Goal: Transaction & Acquisition: Purchase product/service

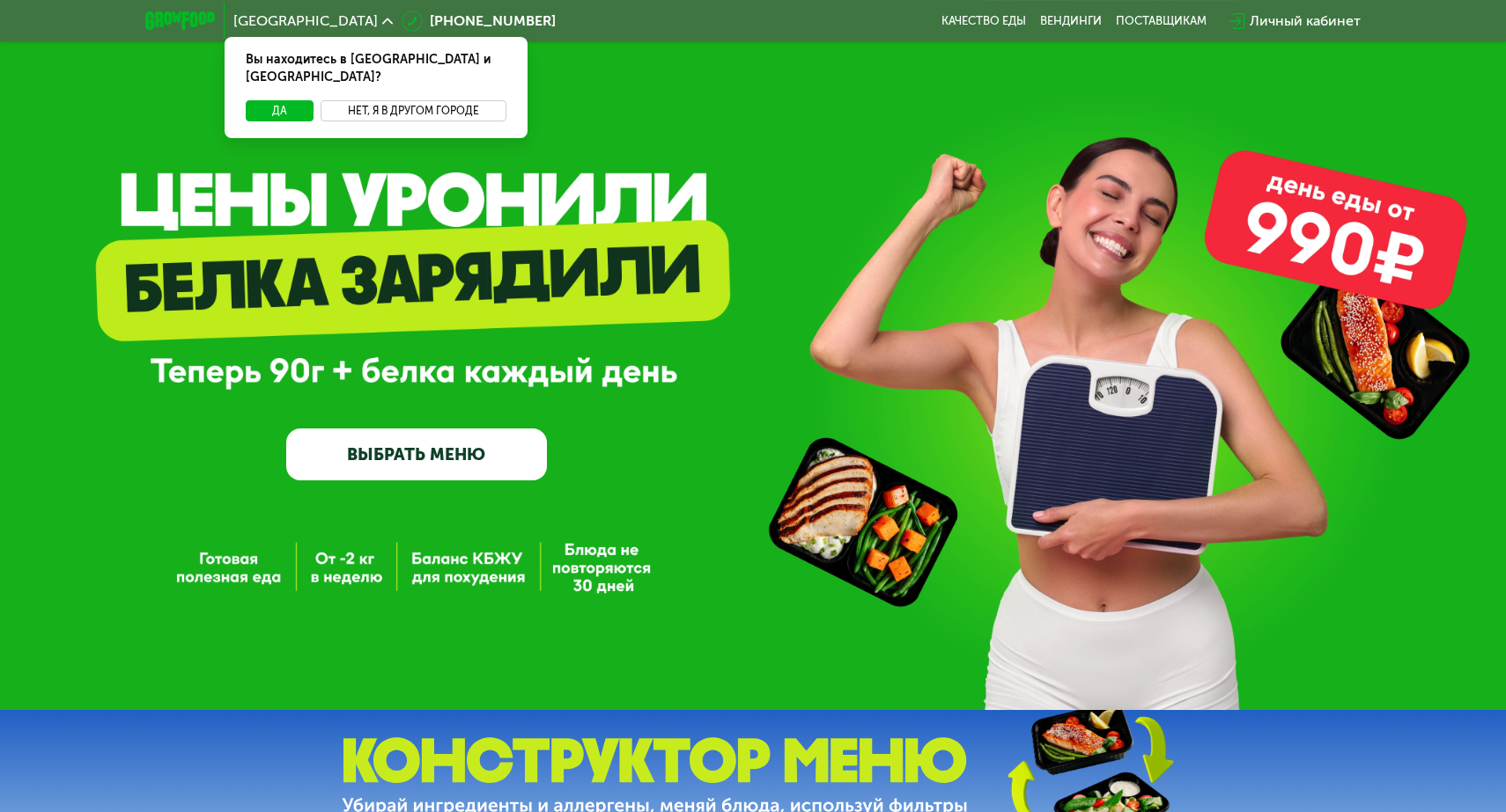
click at [432, 100] on button "Нет, я в другом городе" at bounding box center [413, 111] width 186 height 21
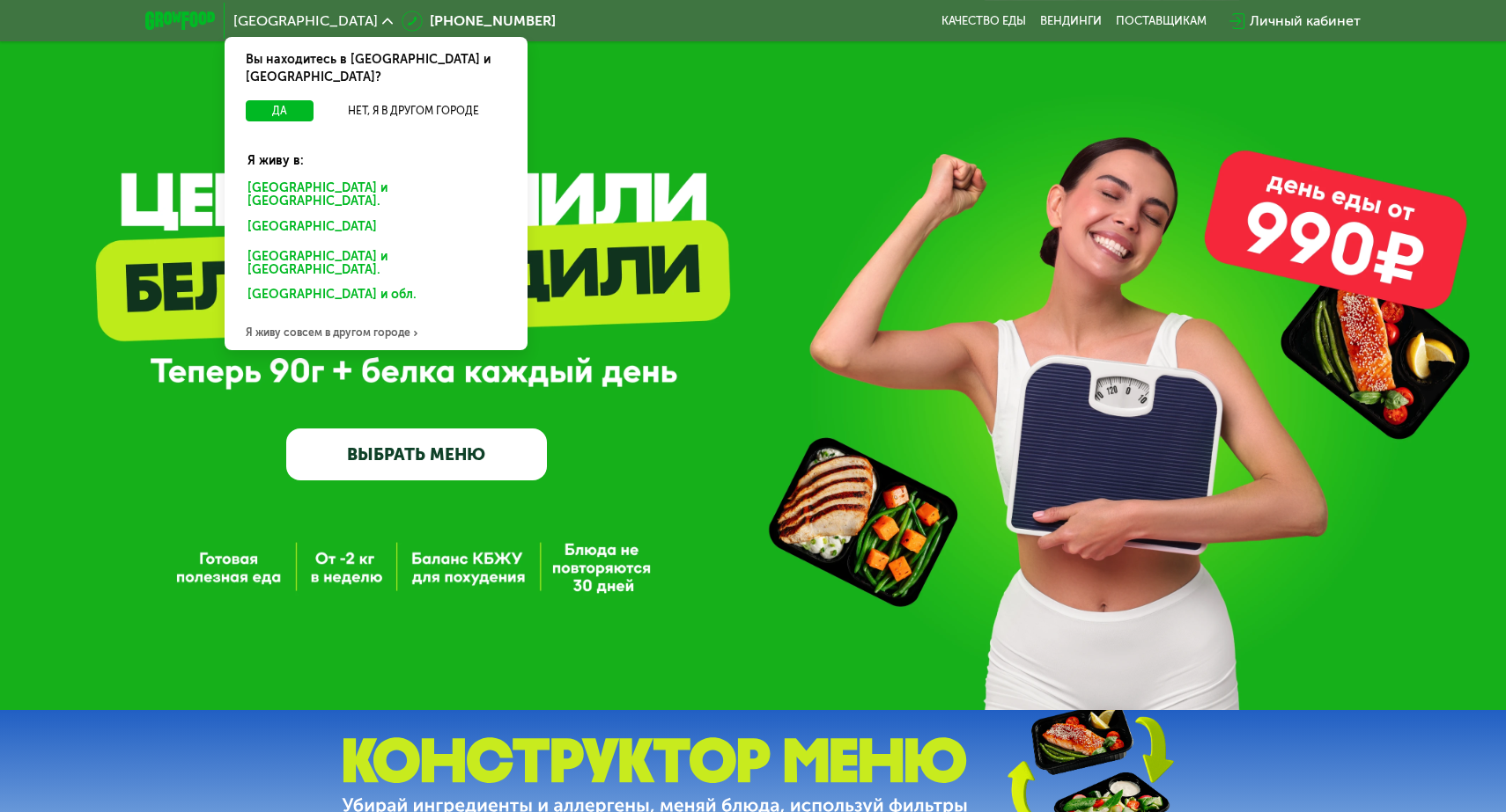
click at [323, 216] on div "Санкт-Петербурге и обл." at bounding box center [373, 230] width 275 height 28
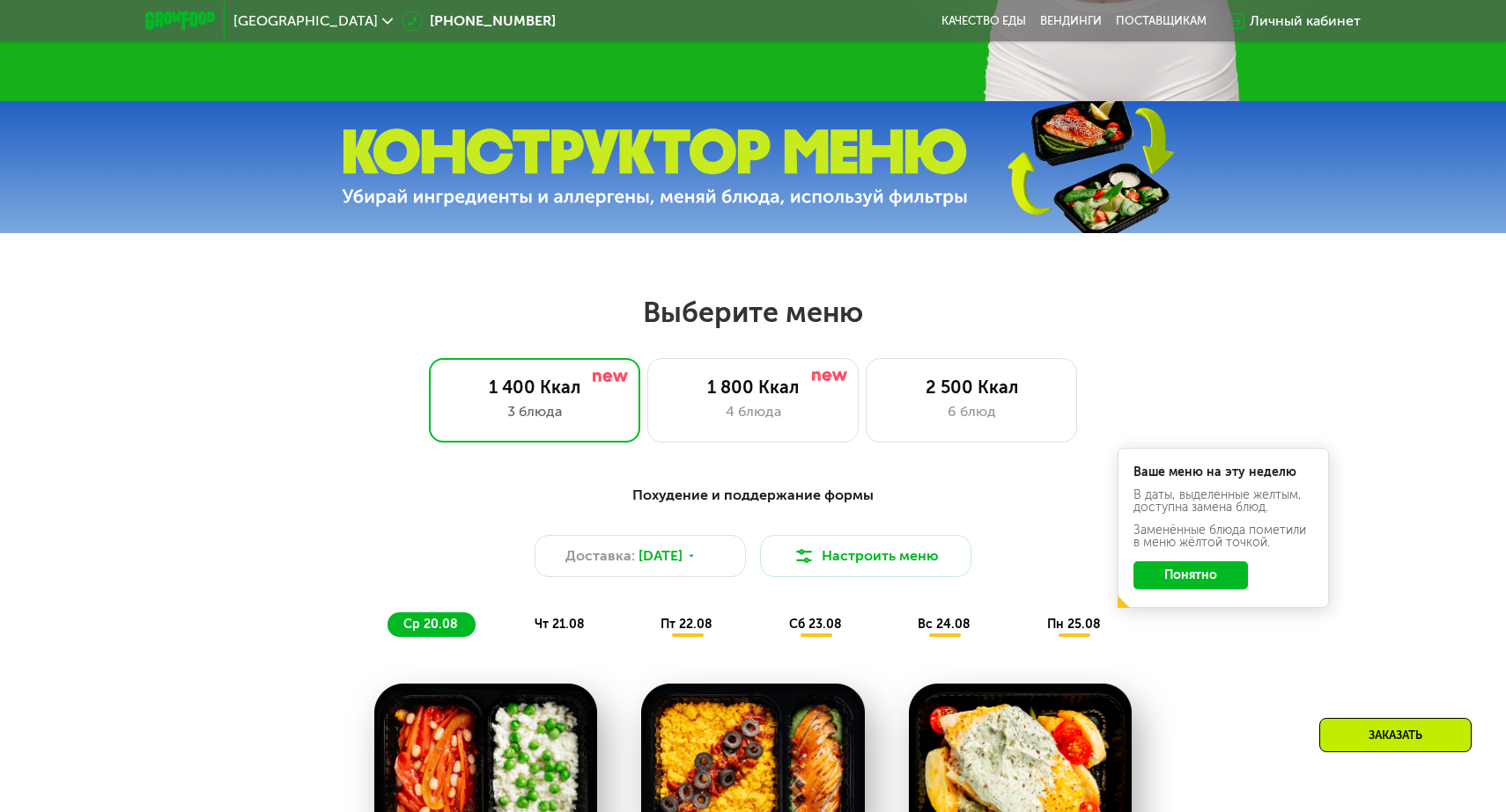
scroll to position [609, 0]
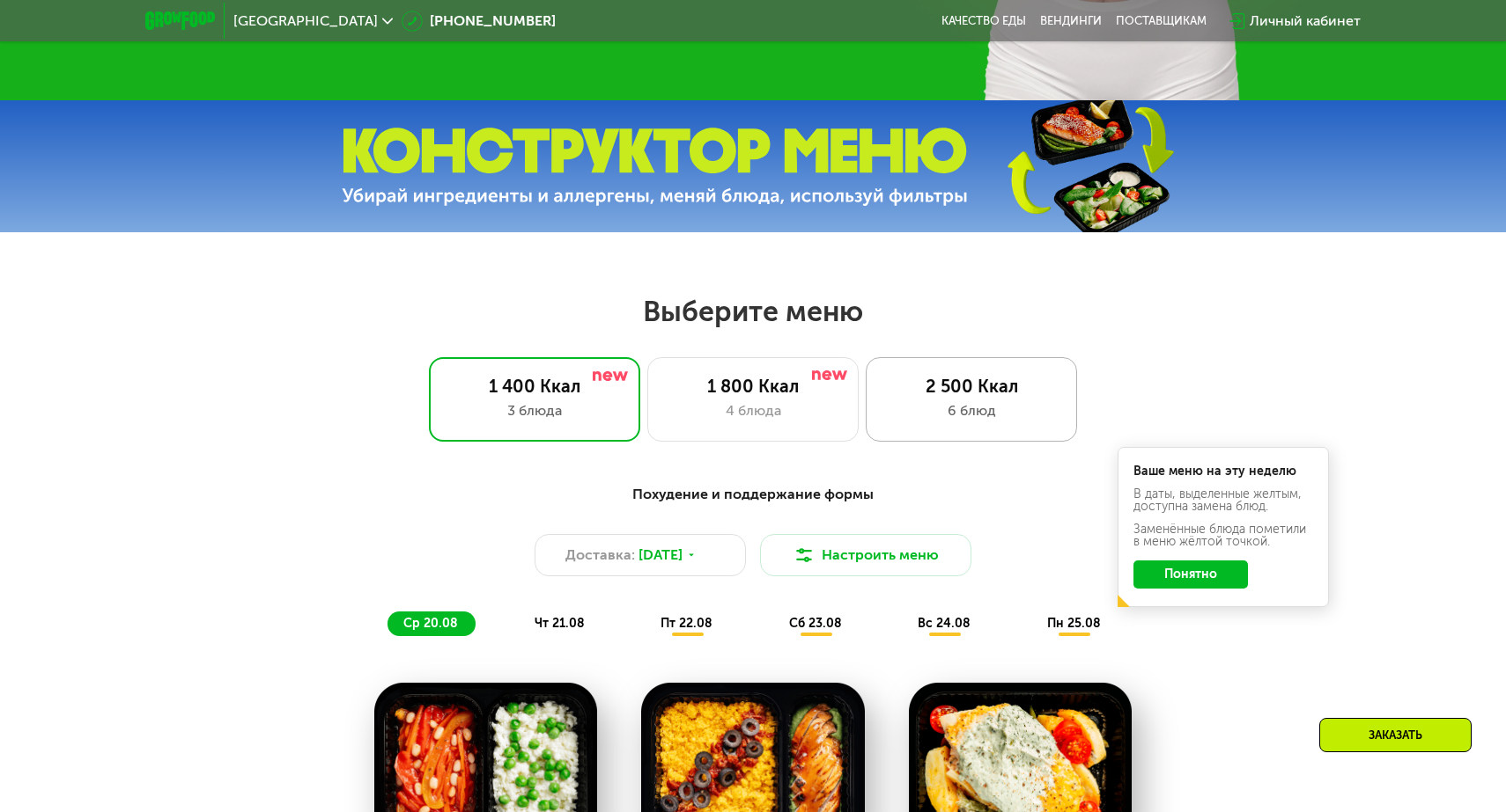
click at [950, 394] on div "2 500 Ккал" at bounding box center [971, 387] width 174 height 21
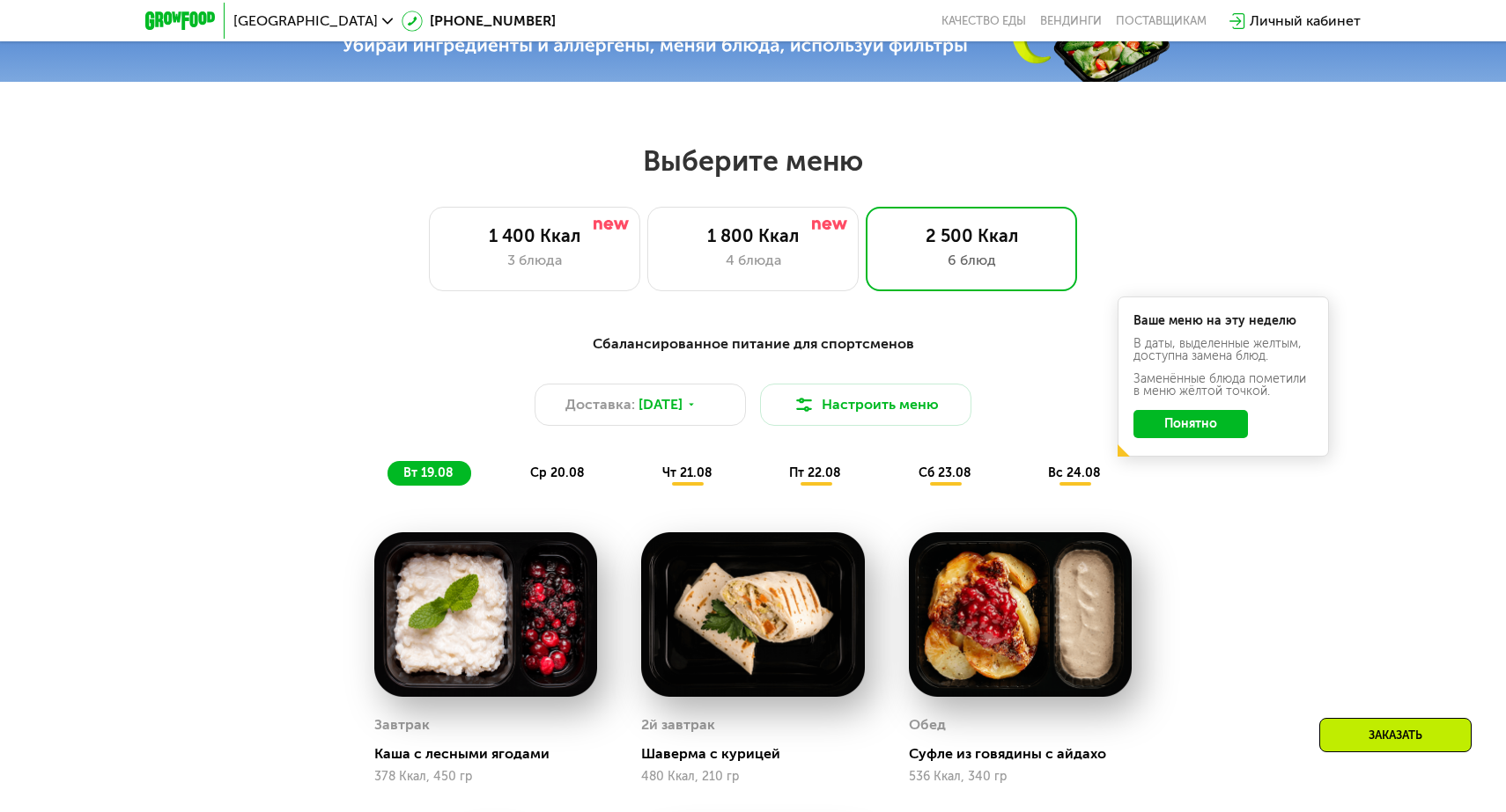
scroll to position [800, 0]
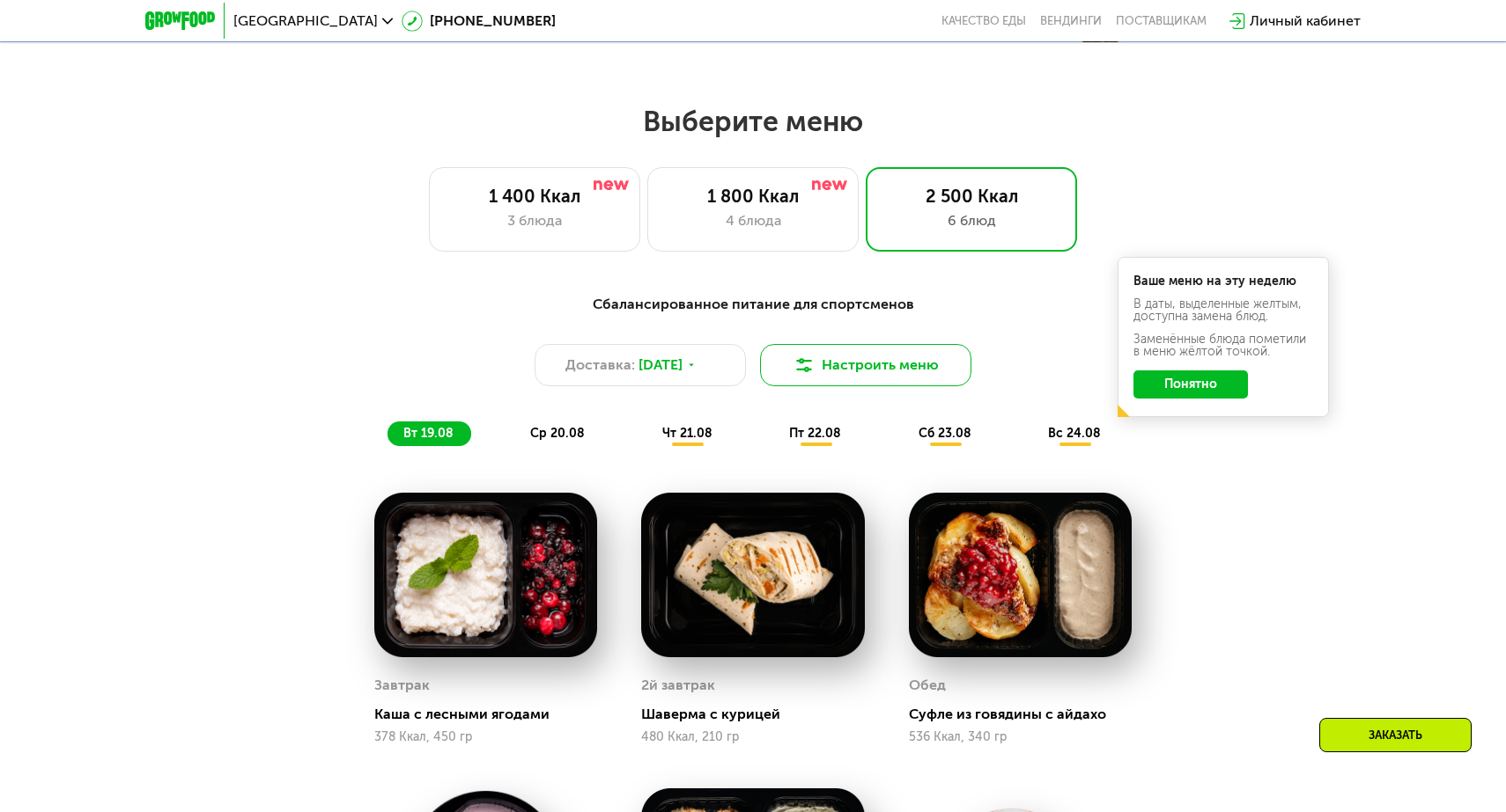
click at [887, 356] on button "Настроить меню" at bounding box center [865, 365] width 211 height 42
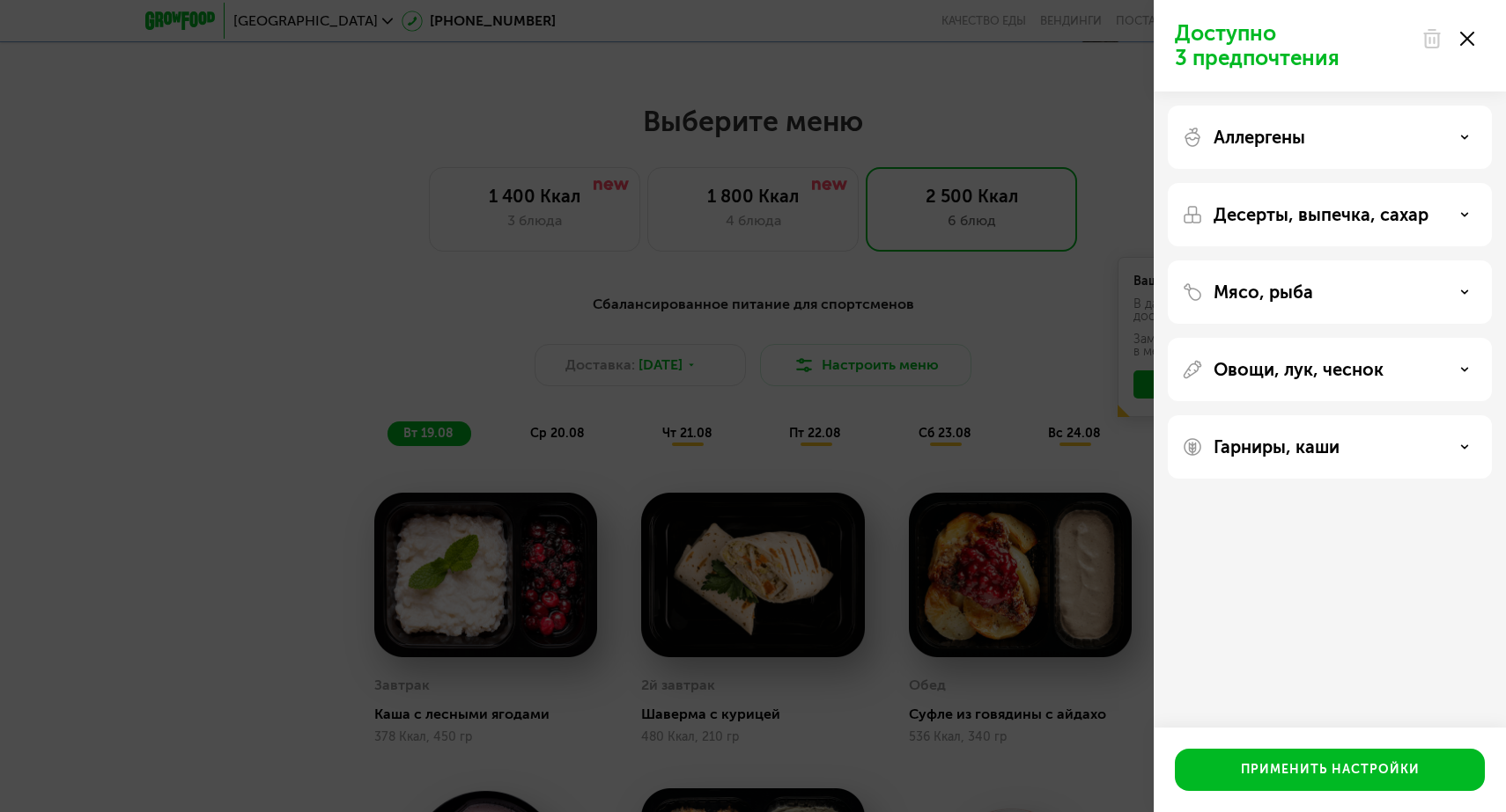
click at [1469, 37] on use at bounding box center [1467, 39] width 14 height 14
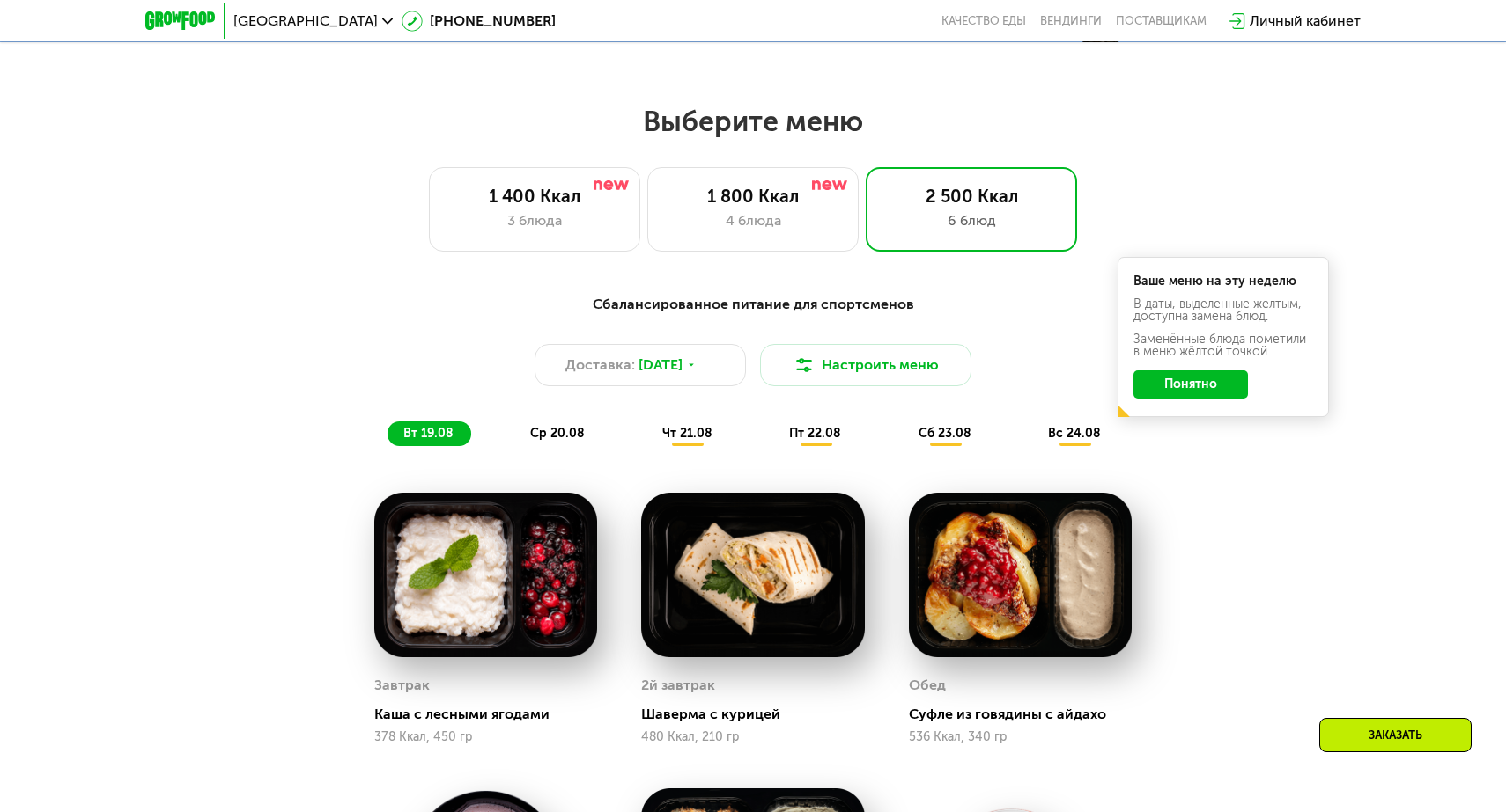
click at [571, 429] on span "ср 20.08" at bounding box center [558, 433] width 55 height 15
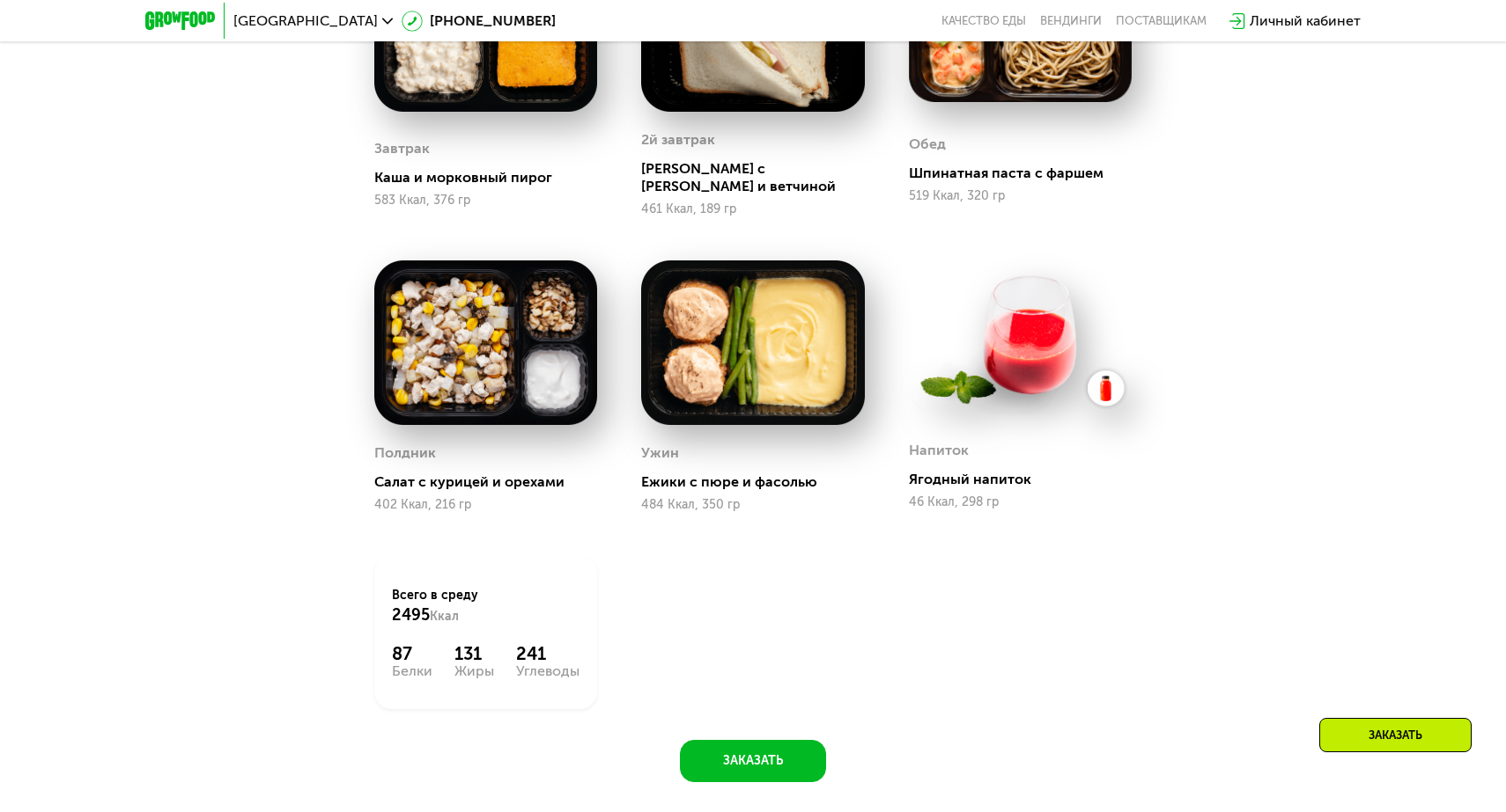
scroll to position [1049, 0]
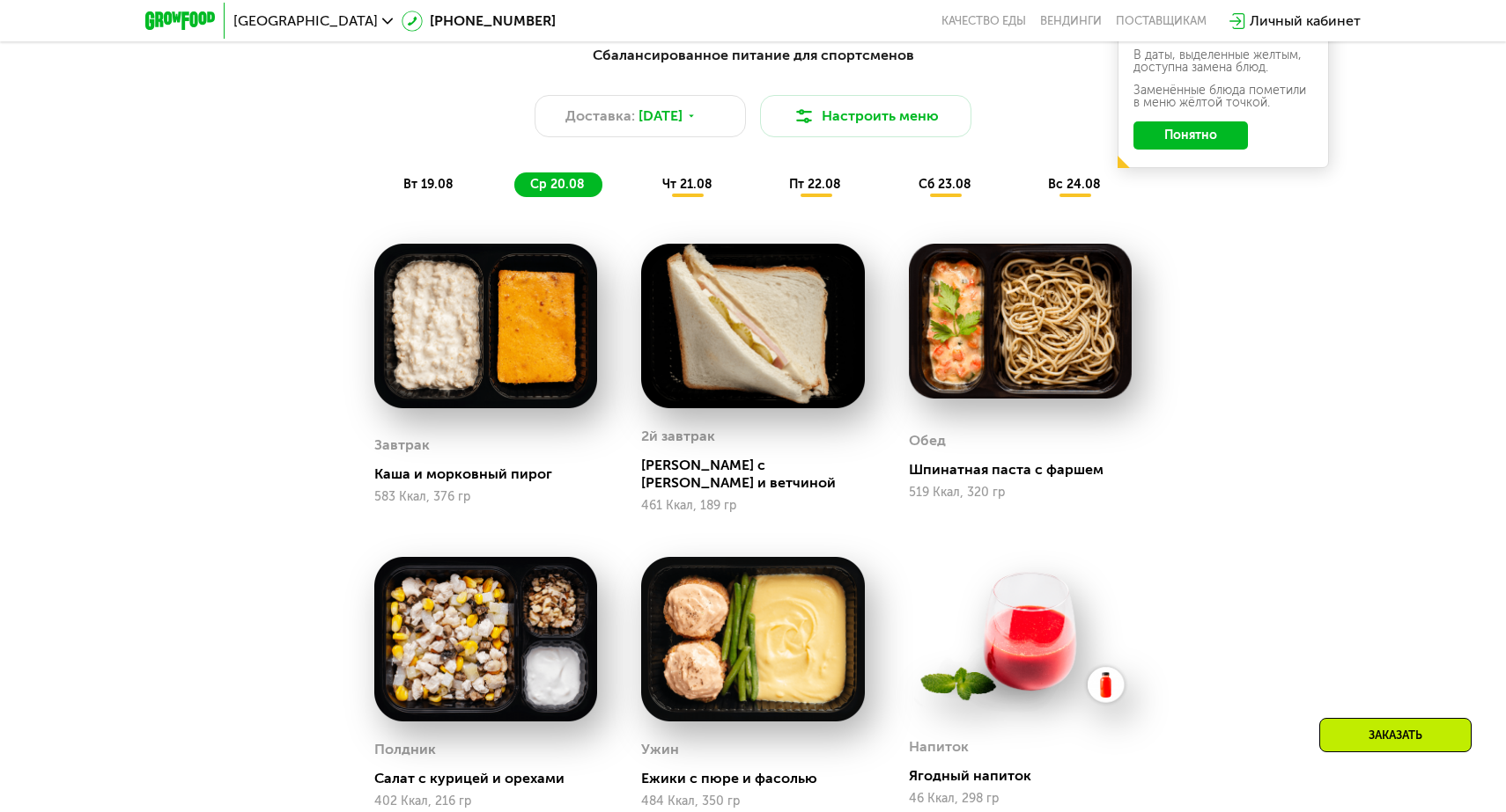
click at [697, 178] on span "чт 21.08" at bounding box center [686, 184] width 50 height 15
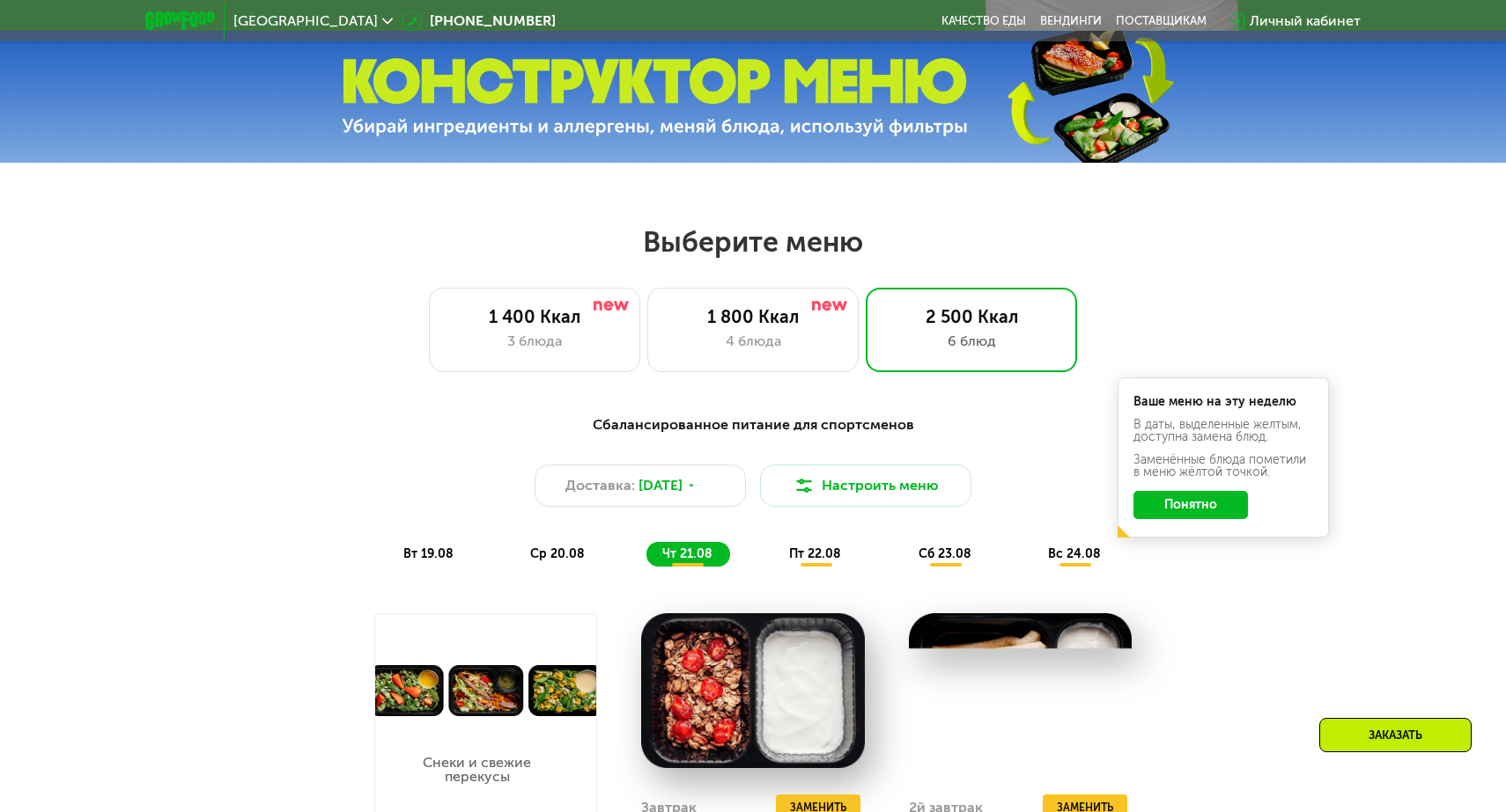
scroll to position [928, 0]
